Goal: Task Accomplishment & Management: Use online tool/utility

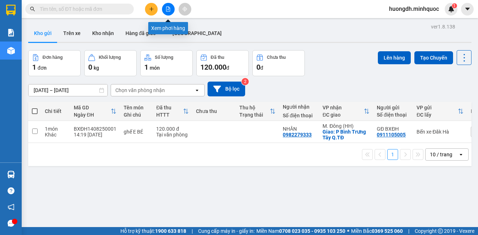
click at [166, 8] on icon "file-add" at bounding box center [168, 9] width 5 height 5
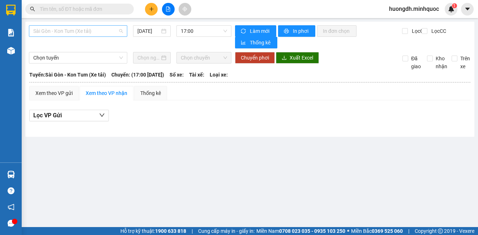
click at [82, 30] on span "Sài Gòn - Kon Tum (Xe tải)" at bounding box center [78, 31] width 90 height 11
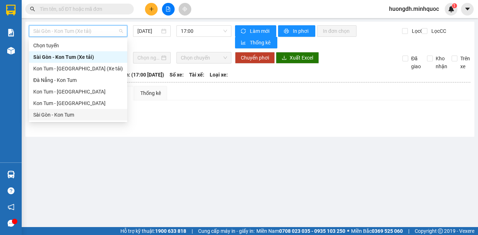
click at [96, 113] on div "Sài Gòn - Kon Tum" at bounding box center [78, 115] width 90 height 8
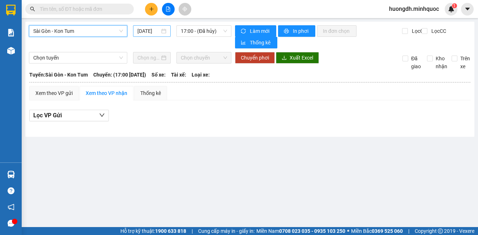
click at [152, 29] on input "[DATE]" at bounding box center [148, 31] width 22 height 8
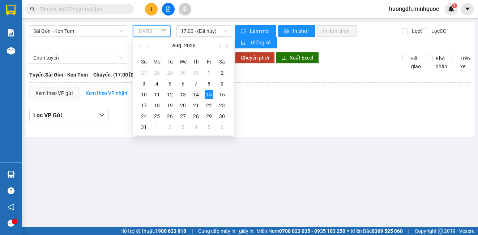
click at [196, 94] on div "14" at bounding box center [196, 94] width 9 height 9
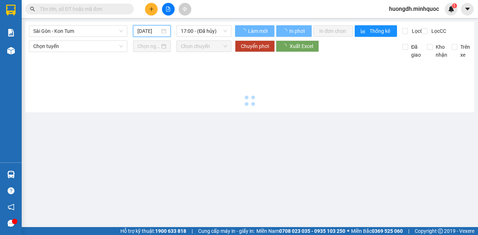
type input "[DATE]"
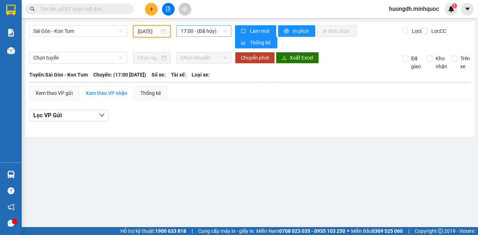
click at [196, 32] on span "17:00 - (Đã hủy)" at bounding box center [204, 31] width 46 height 11
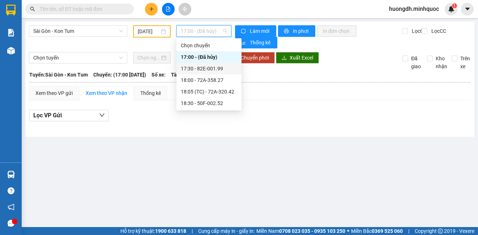
click at [197, 65] on div "17:30 - 82E-001.99" at bounding box center [209, 69] width 56 height 8
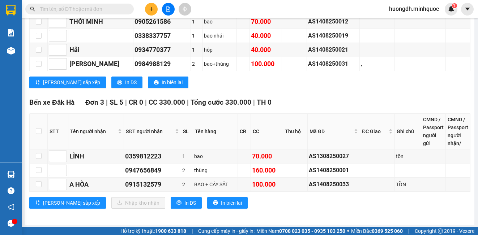
scroll to position [851, 0]
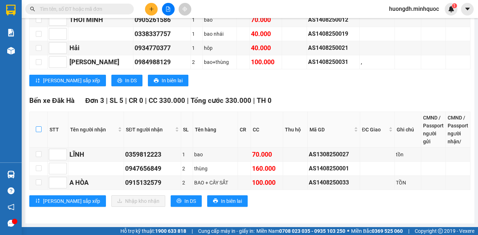
click at [37, 127] on input "checkbox" at bounding box center [39, 130] width 6 height 6
checkbox input "true"
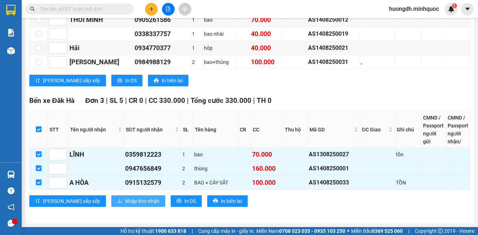
click at [119, 196] on button "Nhập kho nhận" at bounding box center [138, 202] width 54 height 12
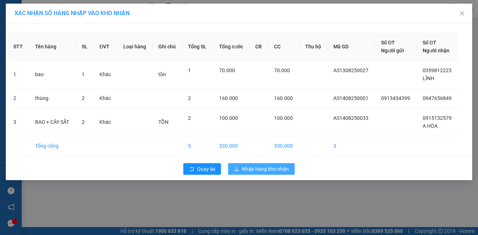
click at [274, 167] on span "Nhập hàng kho nhận" at bounding box center [265, 169] width 47 height 8
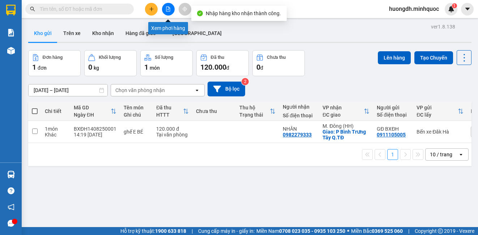
click at [171, 13] on button at bounding box center [168, 9] width 13 height 13
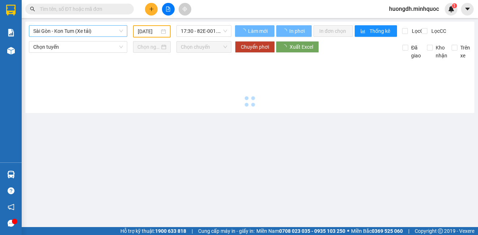
type input "[DATE]"
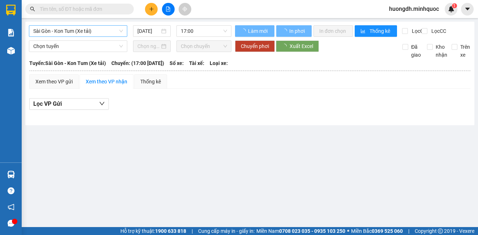
click at [97, 33] on span "Sài Gòn - Kon Tum (Xe tải)" at bounding box center [78, 31] width 90 height 11
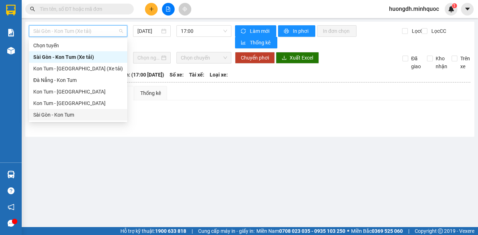
click at [81, 117] on div "Sài Gòn - Kon Tum" at bounding box center [78, 115] width 90 height 8
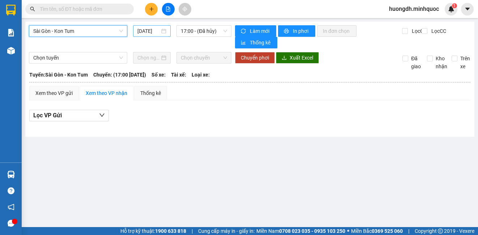
click at [141, 31] on input "[DATE]" at bounding box center [148, 31] width 22 height 8
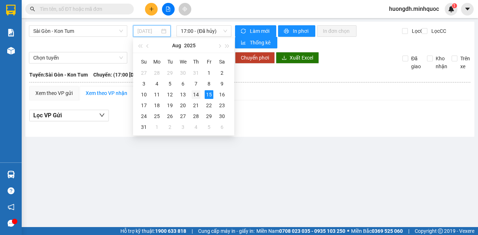
click at [193, 93] on div "14" at bounding box center [196, 94] width 9 height 9
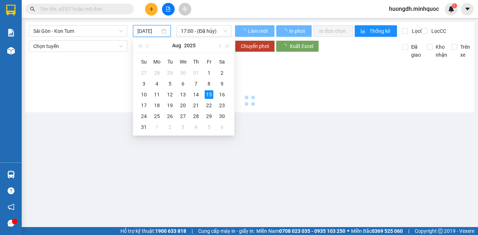
type input "[DATE]"
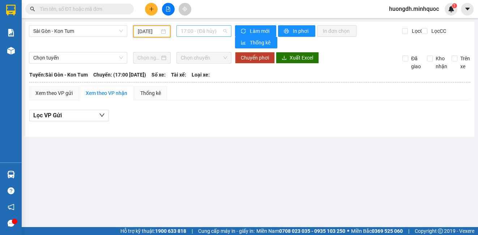
click at [188, 29] on span "17:00 - (Đã hủy)" at bounding box center [204, 31] width 46 height 11
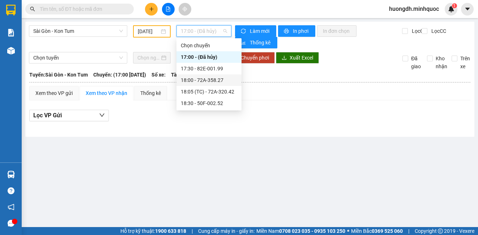
click at [206, 77] on div "18:00 - 72A-358.27" at bounding box center [209, 80] width 56 height 8
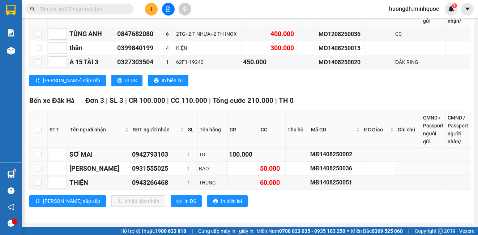
scroll to position [661, 0]
click at [37, 129] on input "checkbox" at bounding box center [39, 130] width 6 height 6
checkbox input "true"
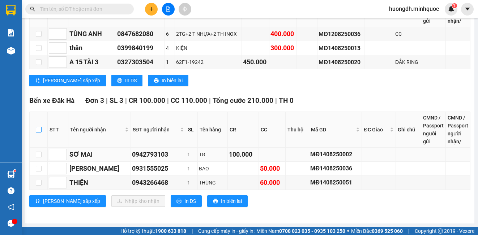
checkbox input "true"
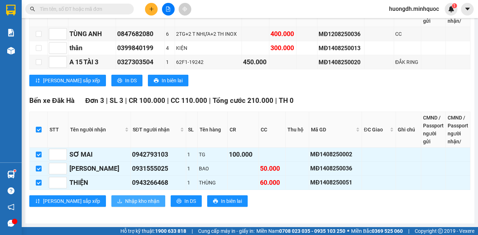
click at [125, 205] on span "Nhập kho nhận" at bounding box center [142, 201] width 34 height 8
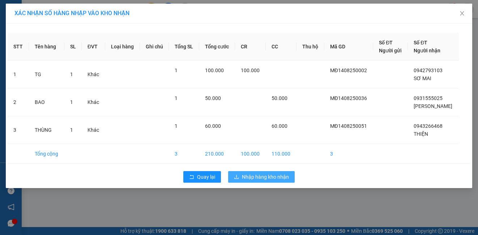
click at [275, 177] on span "Nhập hàng kho nhận" at bounding box center [265, 177] width 47 height 8
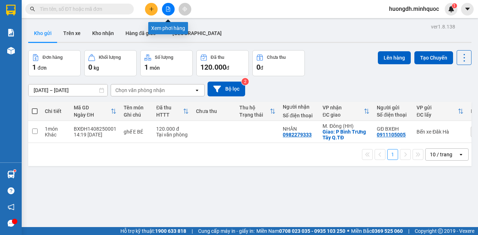
click at [165, 7] on button at bounding box center [168, 9] width 13 height 13
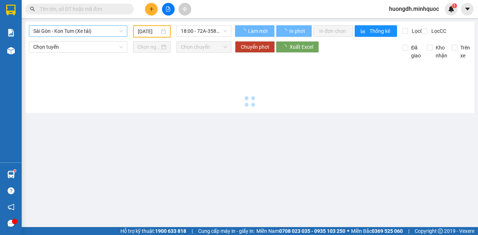
type input "[DATE]"
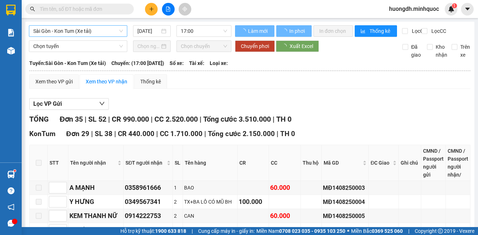
click at [86, 29] on span "Sài Gòn - Kon Tum (Xe tải)" at bounding box center [78, 31] width 90 height 11
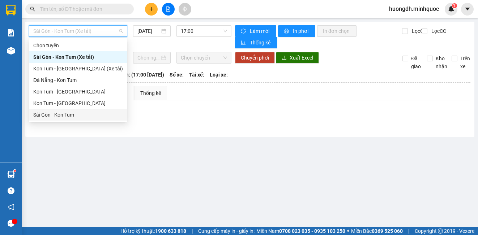
click at [76, 112] on div "Sài Gòn - Kon Tum" at bounding box center [78, 115] width 90 height 8
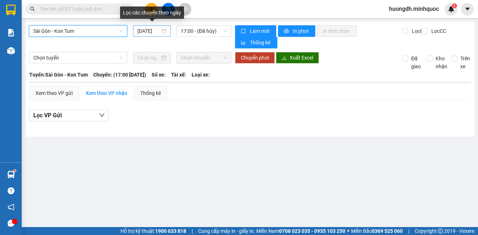
click at [154, 27] on input "[DATE]" at bounding box center [148, 31] width 22 height 8
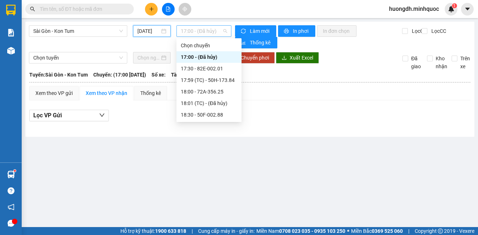
click at [190, 29] on span "17:00 - (Đã hủy)" at bounding box center [204, 31] width 46 height 11
click at [206, 81] on div "17:59 (TC) - 50H-173.84" at bounding box center [209, 80] width 56 height 8
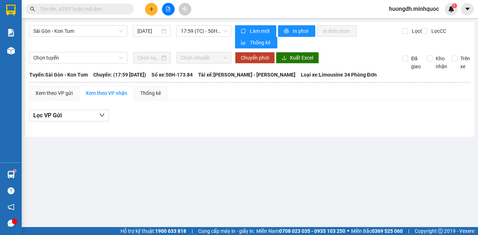
click at [189, 172] on main "[GEOGRAPHIC_DATA] - Kon Tum [DATE] 17:59 (TC) - 50H-173.84 Làm mới In phơi In đ…" at bounding box center [239, 113] width 478 height 227
click at [189, 28] on span "17:59 (TC) - 50H-173.84" at bounding box center [204, 31] width 46 height 11
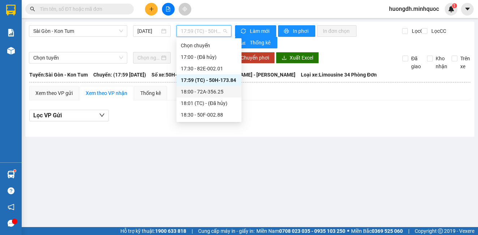
click at [219, 92] on div "18:00 - 72A-356.25" at bounding box center [209, 92] width 56 height 8
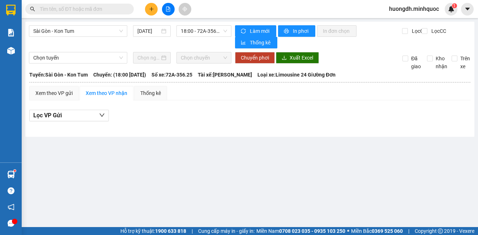
click at [185, 142] on main "[GEOGRAPHIC_DATA] - Kon Tum [DATE] 18:00 - 72A-356.25 Làm mới In phơi In đơn ch…" at bounding box center [239, 113] width 478 height 227
click at [201, 119] on div "Lọc VP Gửi" at bounding box center [249, 116] width 441 height 12
click at [155, 26] on div "[DATE]" at bounding box center [152, 31] width 38 height 12
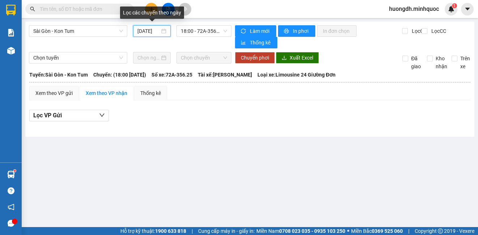
scroll to position [0, 3]
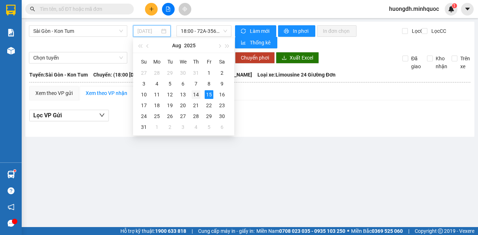
click at [192, 95] on div "14" at bounding box center [196, 94] width 9 height 9
type input "[DATE]"
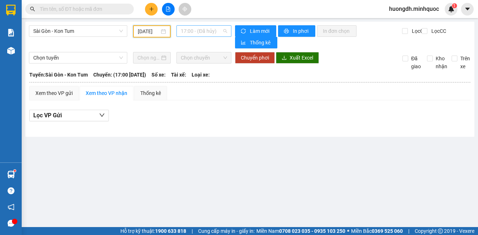
click at [201, 31] on span "17:00 - (Đã hủy)" at bounding box center [204, 31] width 46 height 11
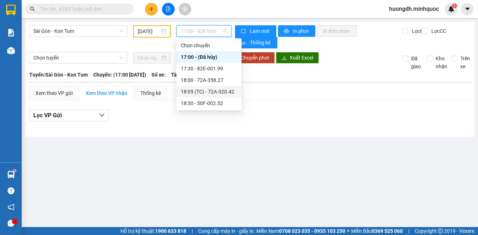
click at [214, 94] on div "18:05 (TC) - 72A-320.42" at bounding box center [209, 92] width 56 height 8
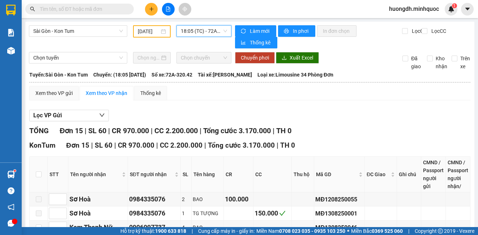
click at [205, 33] on span "18:05 (TC) - 72A-320.42" at bounding box center [204, 31] width 46 height 11
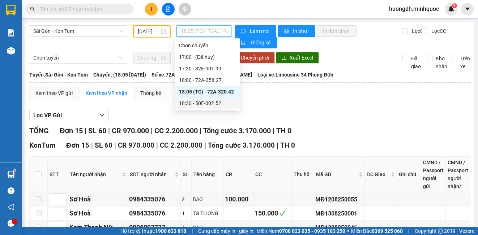
click at [216, 107] on div "18:30 - 50F-002.52" at bounding box center [207, 103] width 56 height 8
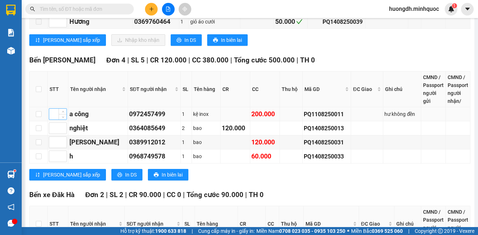
scroll to position [1121, 0]
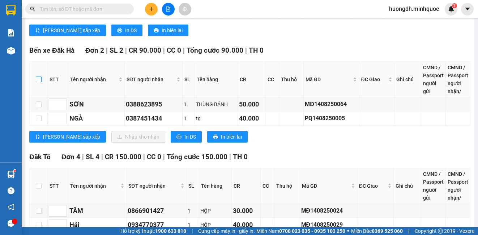
click at [39, 81] on input "checkbox" at bounding box center [39, 80] width 6 height 6
checkbox input "true"
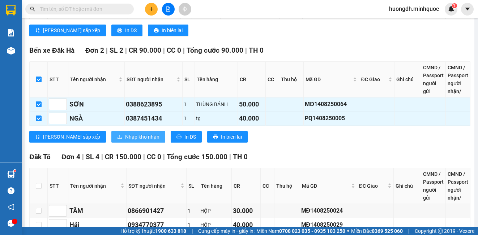
click at [125, 140] on span "Nhập kho nhận" at bounding box center [142, 137] width 34 height 8
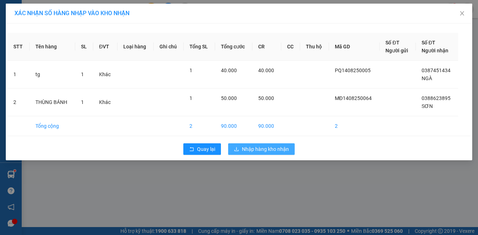
click at [241, 148] on button "Nhập hàng kho nhận" at bounding box center [261, 150] width 67 height 12
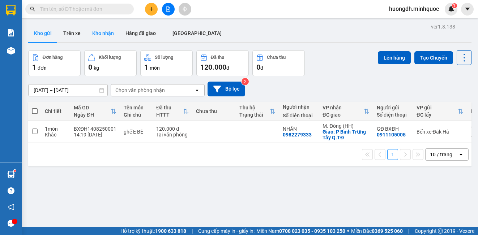
click at [111, 37] on button "Kho nhận" at bounding box center [102, 33] width 33 height 17
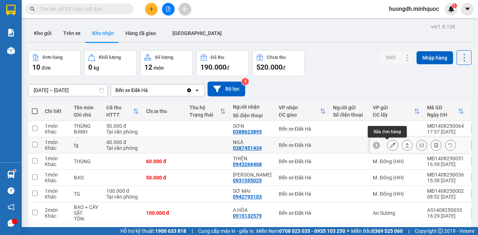
click at [390, 148] on icon at bounding box center [392, 145] width 5 height 5
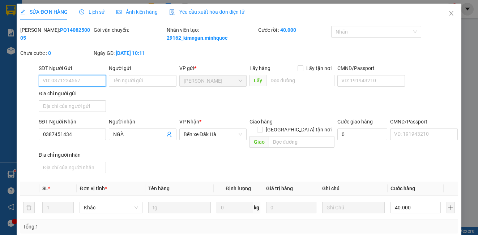
type input "0387451434"
type input "NGÀ"
type input "40.000"
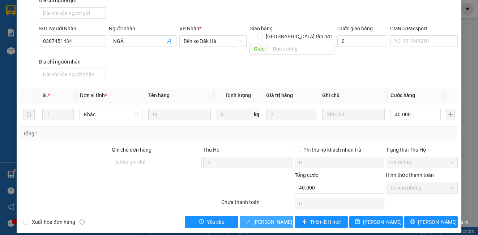
scroll to position [100, 0]
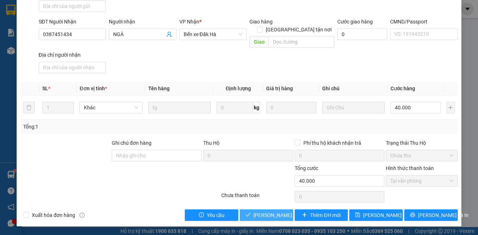
click at [269, 218] on span "[PERSON_NAME] và Giao hàng" at bounding box center [287, 216] width 69 height 8
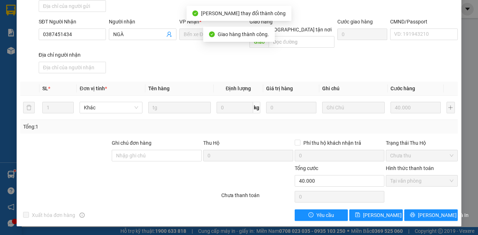
click at [377, 74] on div "SĐT Người Nhận 0387451434 Người nhận NGÀ VP Nhận * Bến xe Đăk Hà Giao hàng Giao…" at bounding box center [248, 47] width 422 height 59
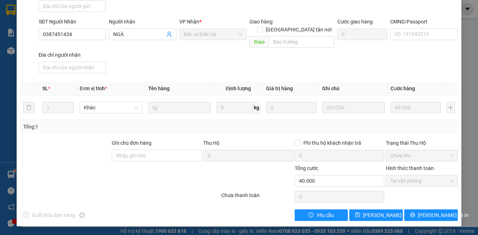
scroll to position [0, 0]
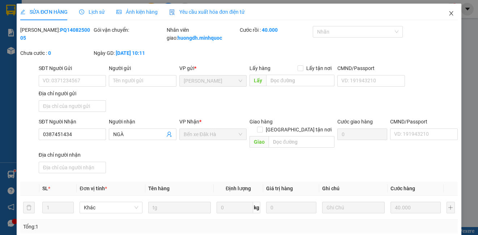
click at [448, 14] on icon "close" at bounding box center [451, 13] width 6 height 6
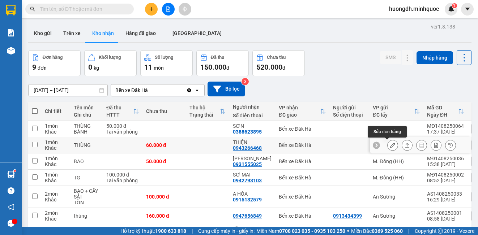
click at [390, 145] on icon at bounding box center [392, 145] width 5 height 5
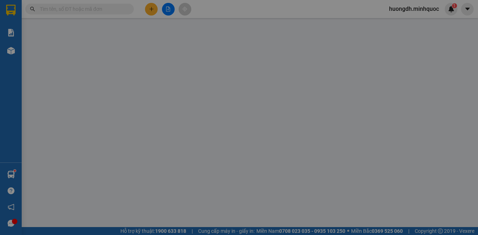
type input "0943266468"
type input "THIỆN"
type input "60.000"
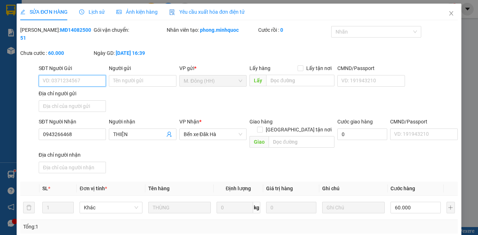
scroll to position [92, 0]
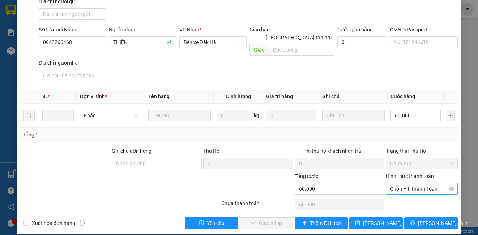
click at [404, 184] on span "Chọn HT Thanh Toán" at bounding box center [421, 189] width 63 height 11
click at [402, 196] on div "Tại văn phòng" at bounding box center [417, 196] width 62 height 8
type input "0"
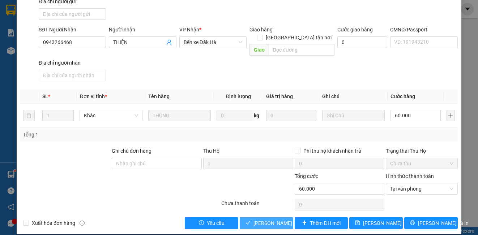
click at [269, 219] on span "[PERSON_NAME] và Giao hàng" at bounding box center [287, 223] width 69 height 8
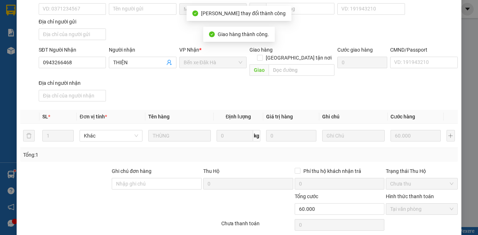
scroll to position [0, 0]
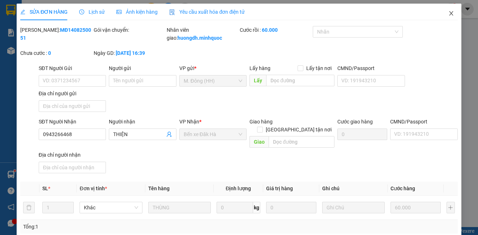
click at [449, 14] on icon "close" at bounding box center [451, 13] width 4 height 4
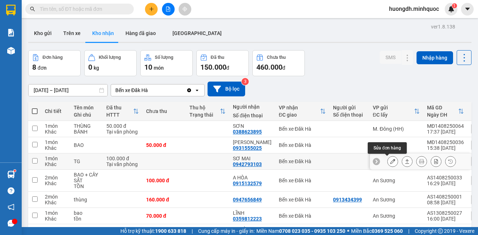
click at [388, 161] on button at bounding box center [393, 161] width 10 height 13
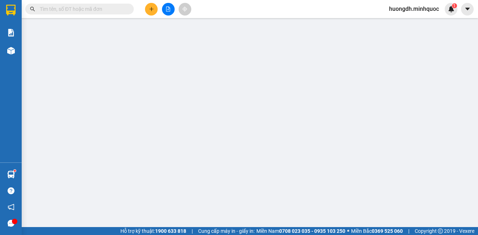
type input "0942793103"
type input "SƠ MAI"
type input "100.000"
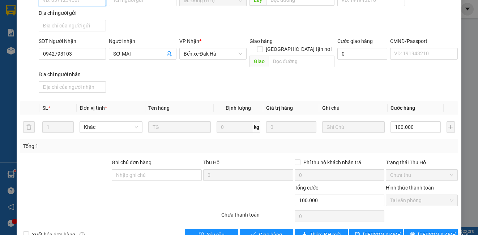
scroll to position [92, 0]
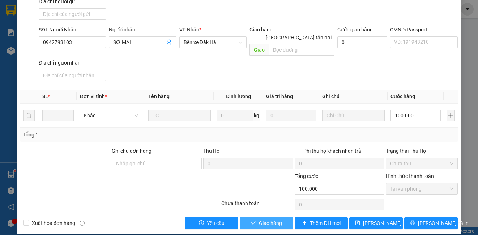
click at [271, 219] on span "Giao hàng" at bounding box center [270, 223] width 23 height 8
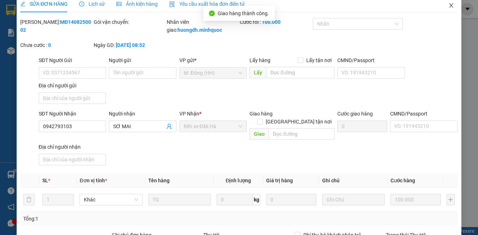
scroll to position [0, 0]
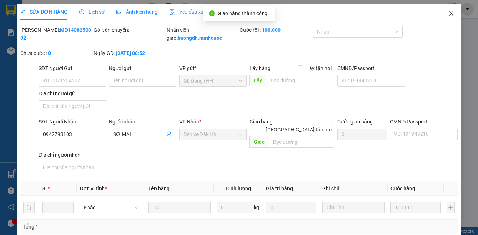
click at [449, 13] on icon "close" at bounding box center [451, 13] width 4 height 4
